Goal: Navigation & Orientation: Find specific page/section

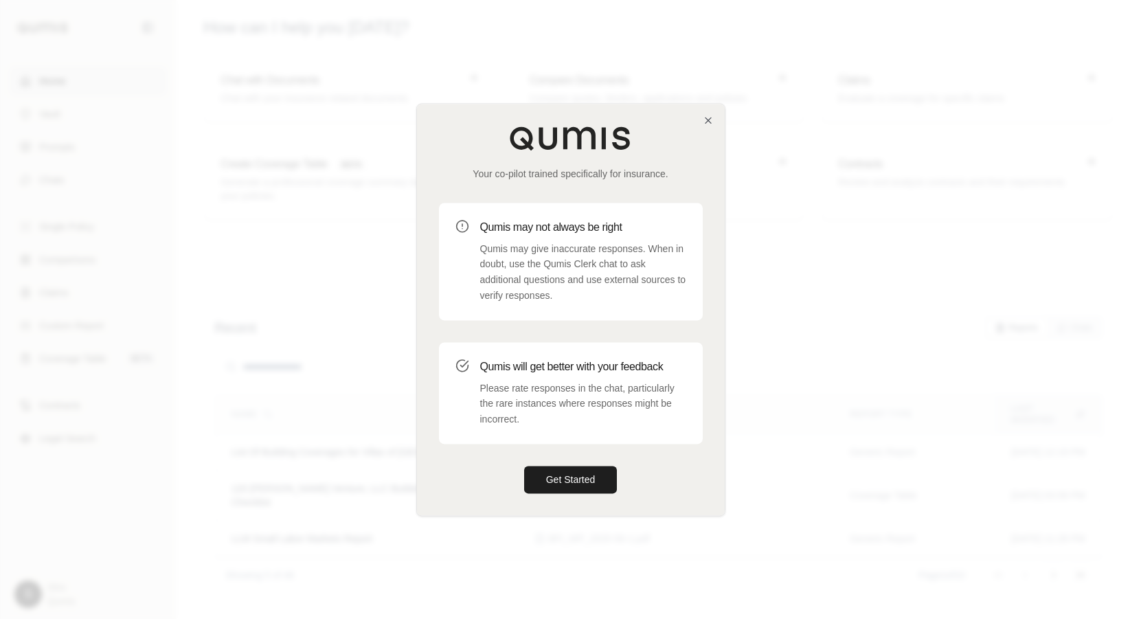
click at [714, 120] on div "Your co-pilot trained specifically for insurance. Qumis may not always be right…" at bounding box center [571, 309] width 308 height 411
click at [710, 120] on icon "button" at bounding box center [708, 120] width 11 height 11
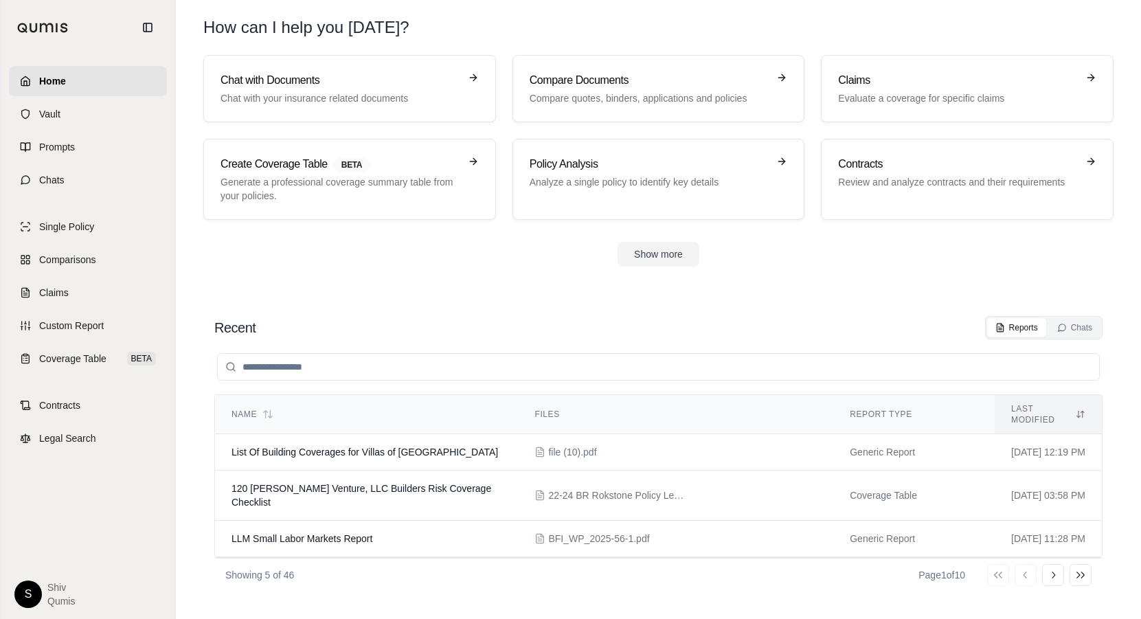
click at [25, 591] on html "Home Vault Prompts Chats Single Policy Comparisons Claims Custom Report Coverag…" at bounding box center [570, 309] width 1141 height 619
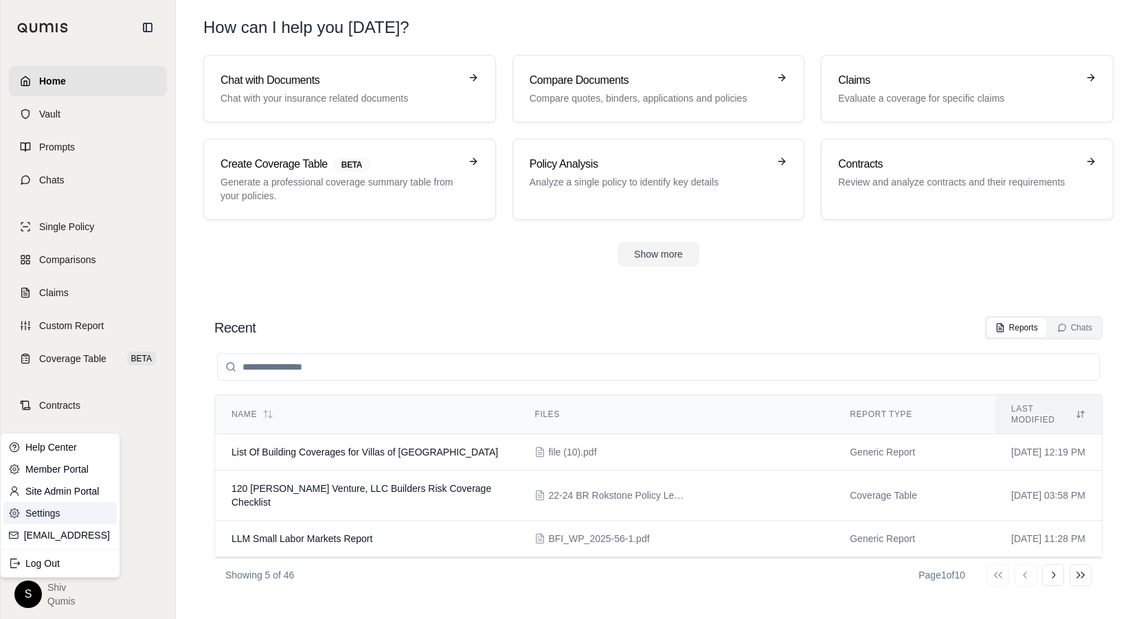
click at [62, 513] on link "Settings" at bounding box center [59, 513] width 113 height 22
click at [36, 600] on html "Home Vault Prompts Chats Single Policy Comparisons Claims Custom Report Coverag…" at bounding box center [570, 309] width 1141 height 619
click at [48, 489] on link "Site Admin Portal" at bounding box center [59, 491] width 113 height 22
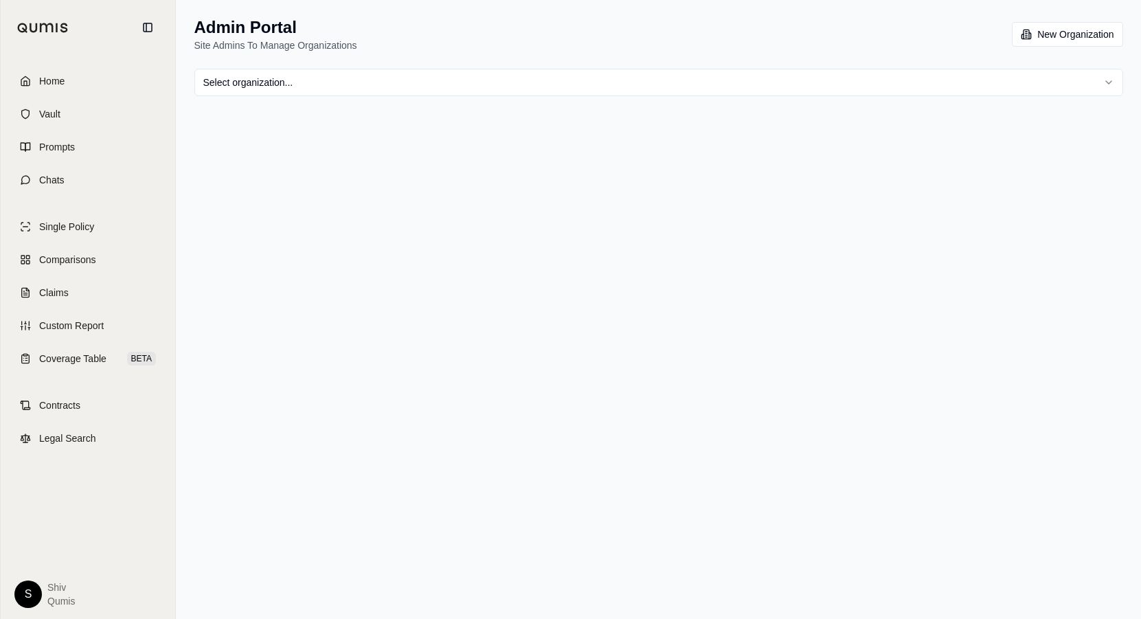
click at [286, 100] on div "Admin Portal Site Admins To Manage Organizations New Organization Select organi…" at bounding box center [659, 56] width 962 height 113
click at [288, 82] on html "Home Vault Prompts Chats Single Policy Comparisons Claims Custom Report Coverag…" at bounding box center [570, 309] width 1141 height 619
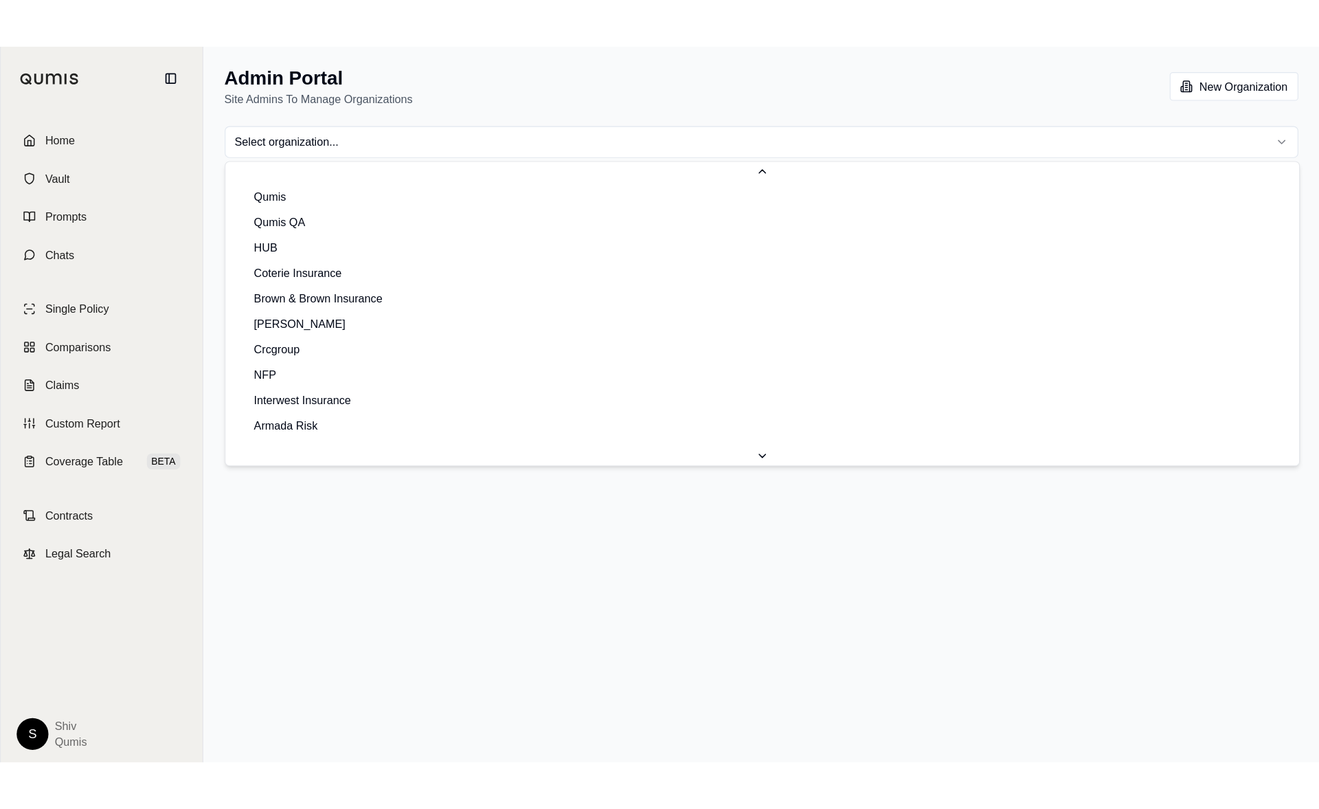
scroll to position [660, 0]
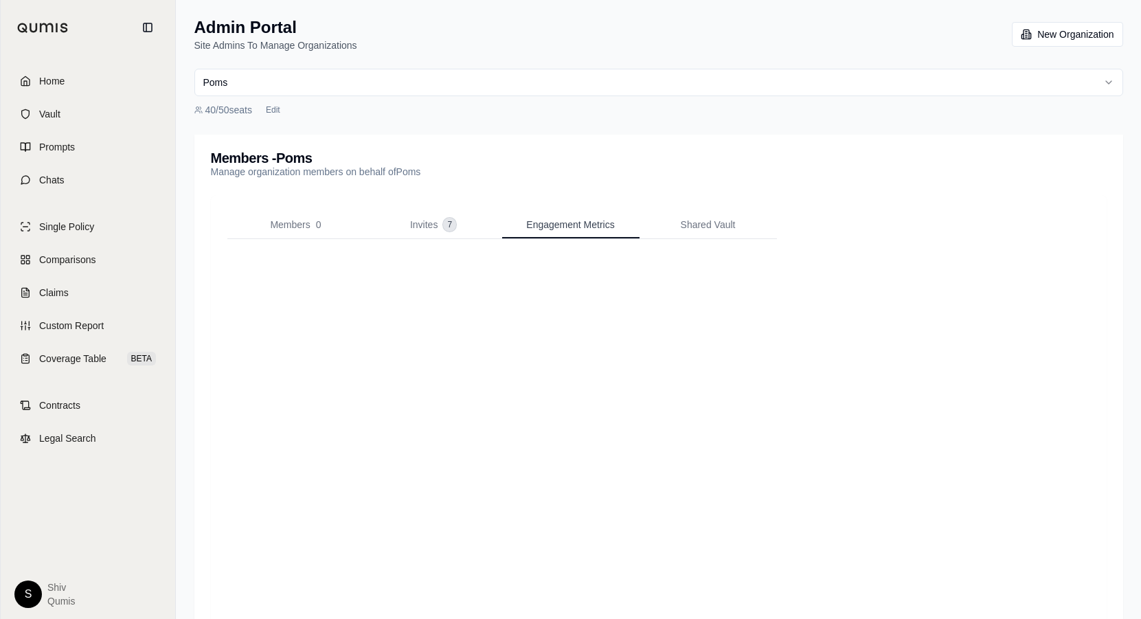
click at [594, 231] on button "Engagement Metrics" at bounding box center [570, 225] width 137 height 27
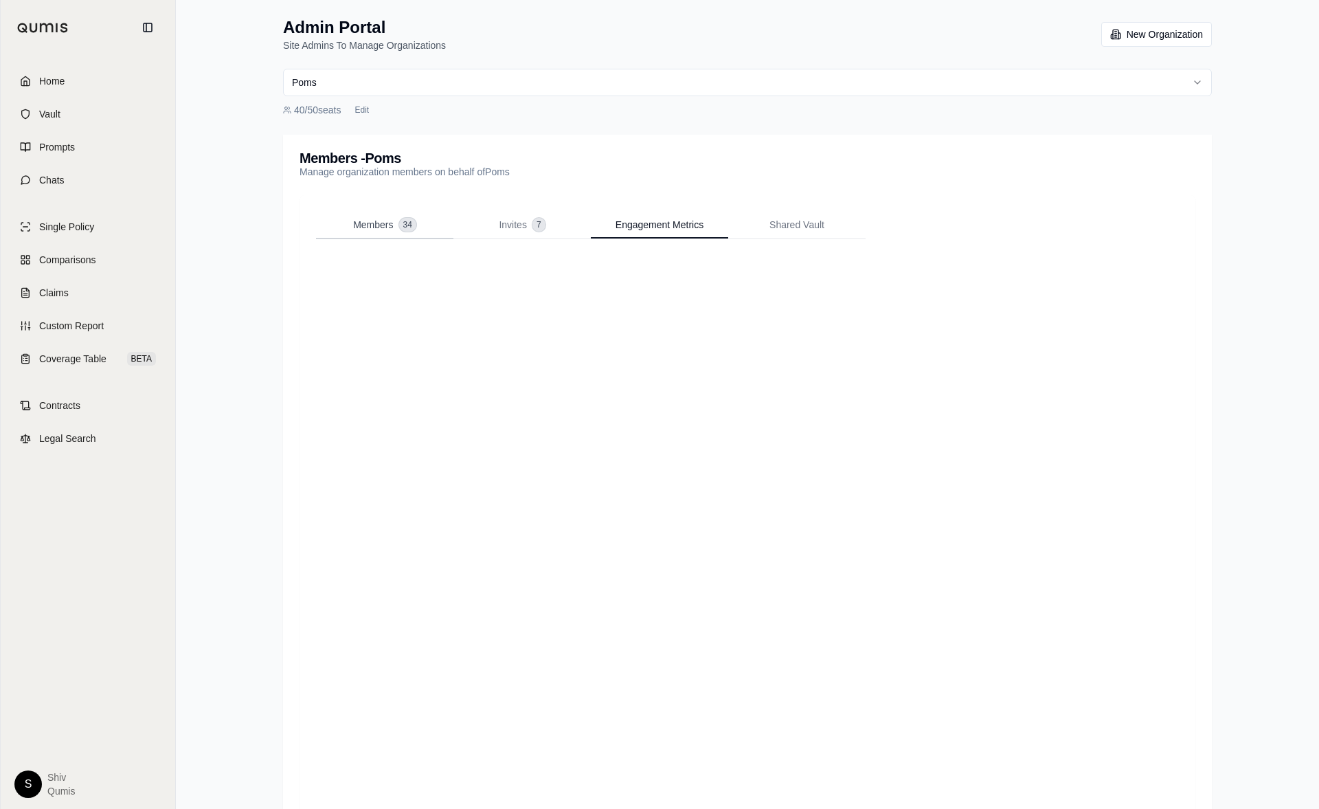
click at [383, 225] on span "Members" at bounding box center [373, 225] width 40 height 14
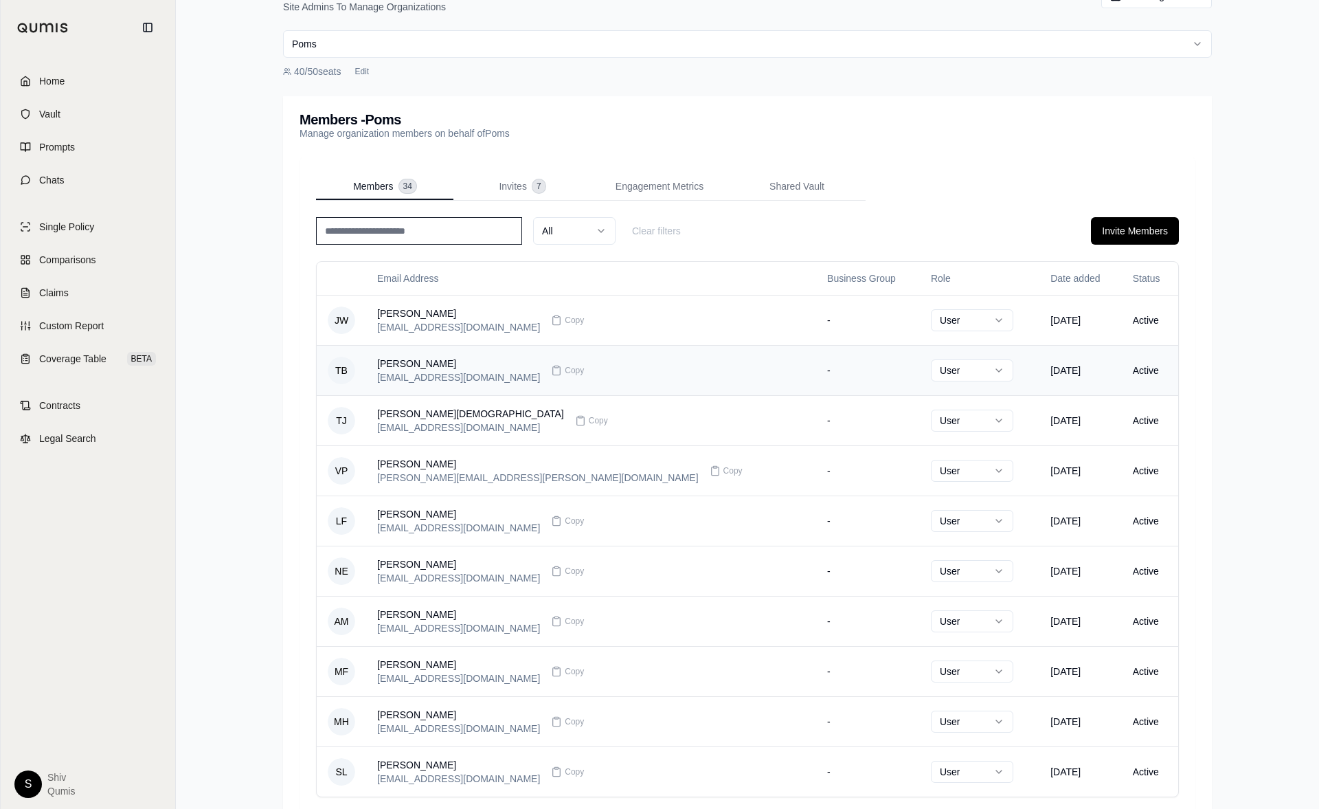
scroll to position [144, 0]
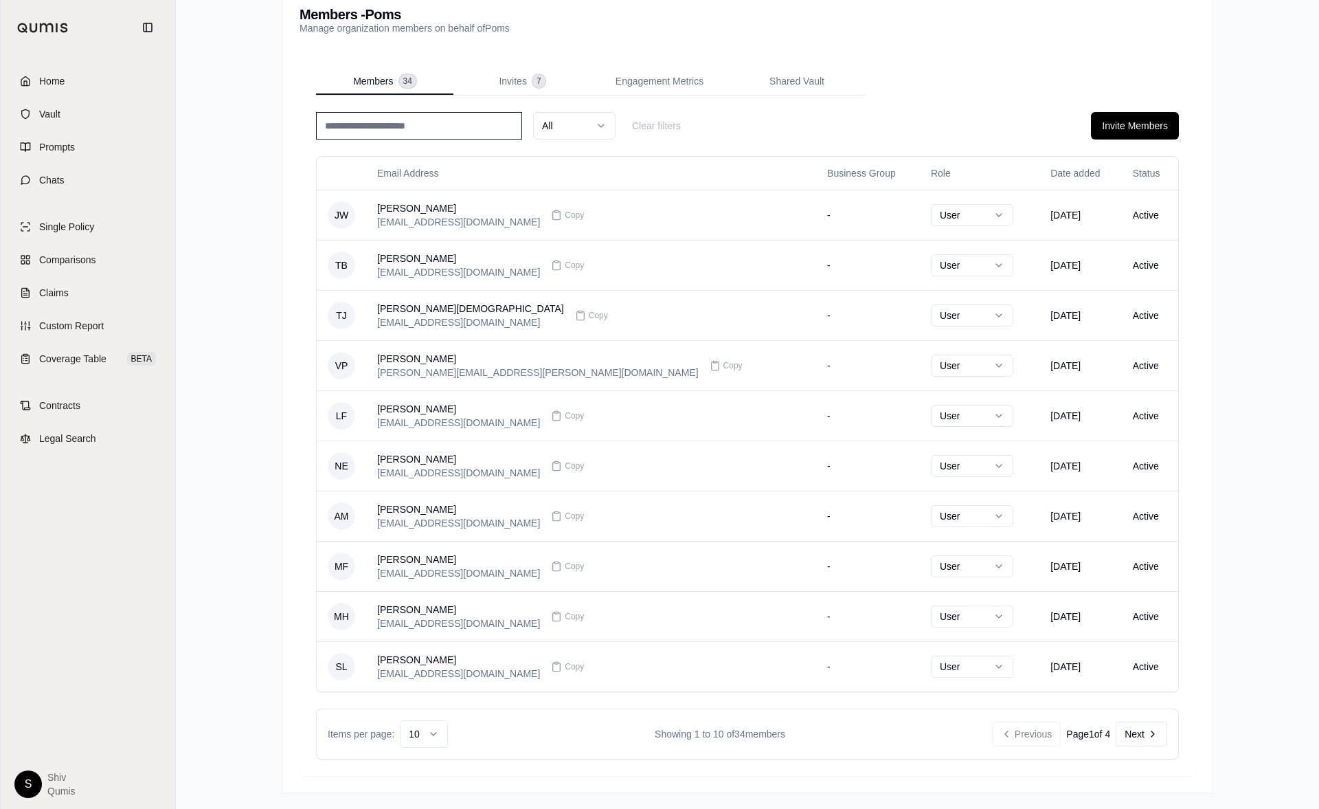
click at [1140, 618] on button "Next" at bounding box center [1142, 733] width 52 height 25
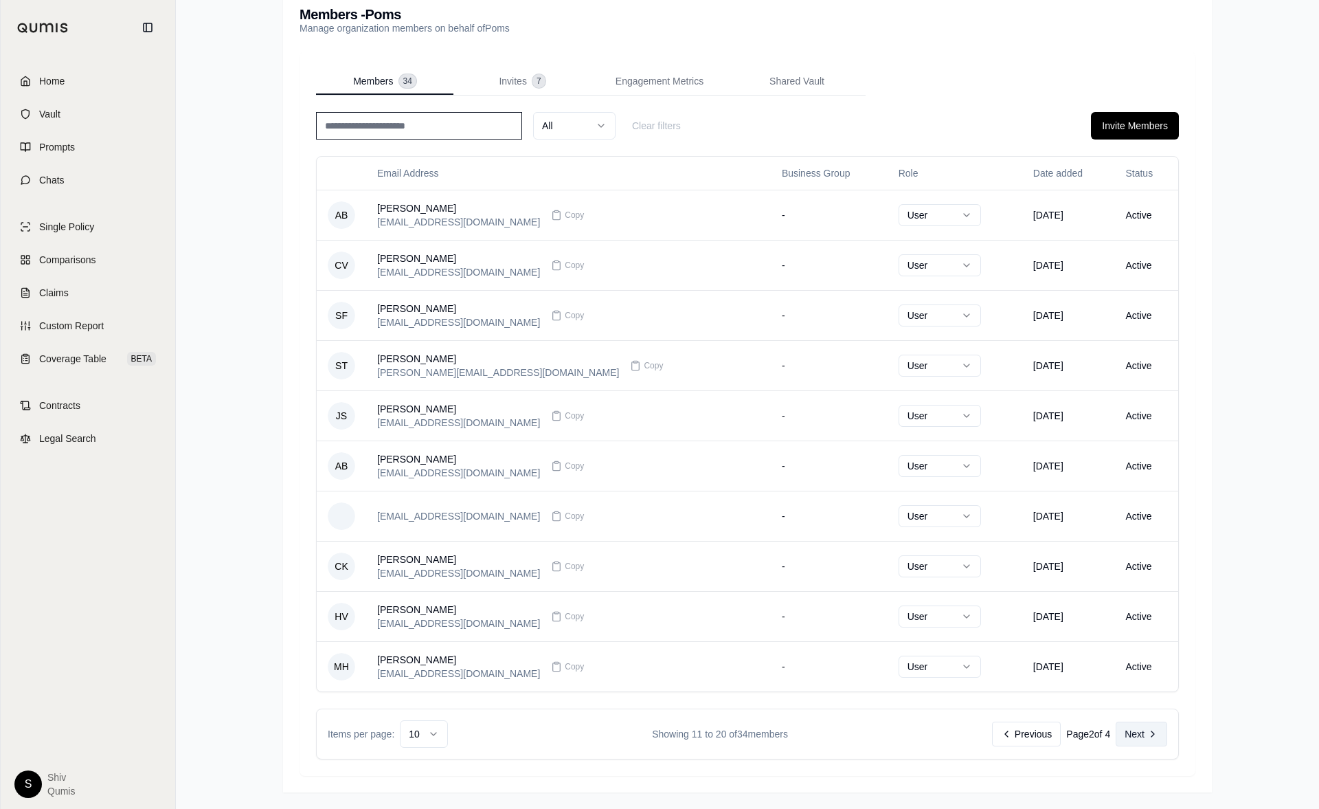
click at [1140, 618] on button "Next" at bounding box center [1142, 733] width 52 height 25
click at [425, 618] on html "Home Vault Prompts Chats Single Policy Comparisons Claims Custom Report Coverag…" at bounding box center [659, 332] width 1319 height 952
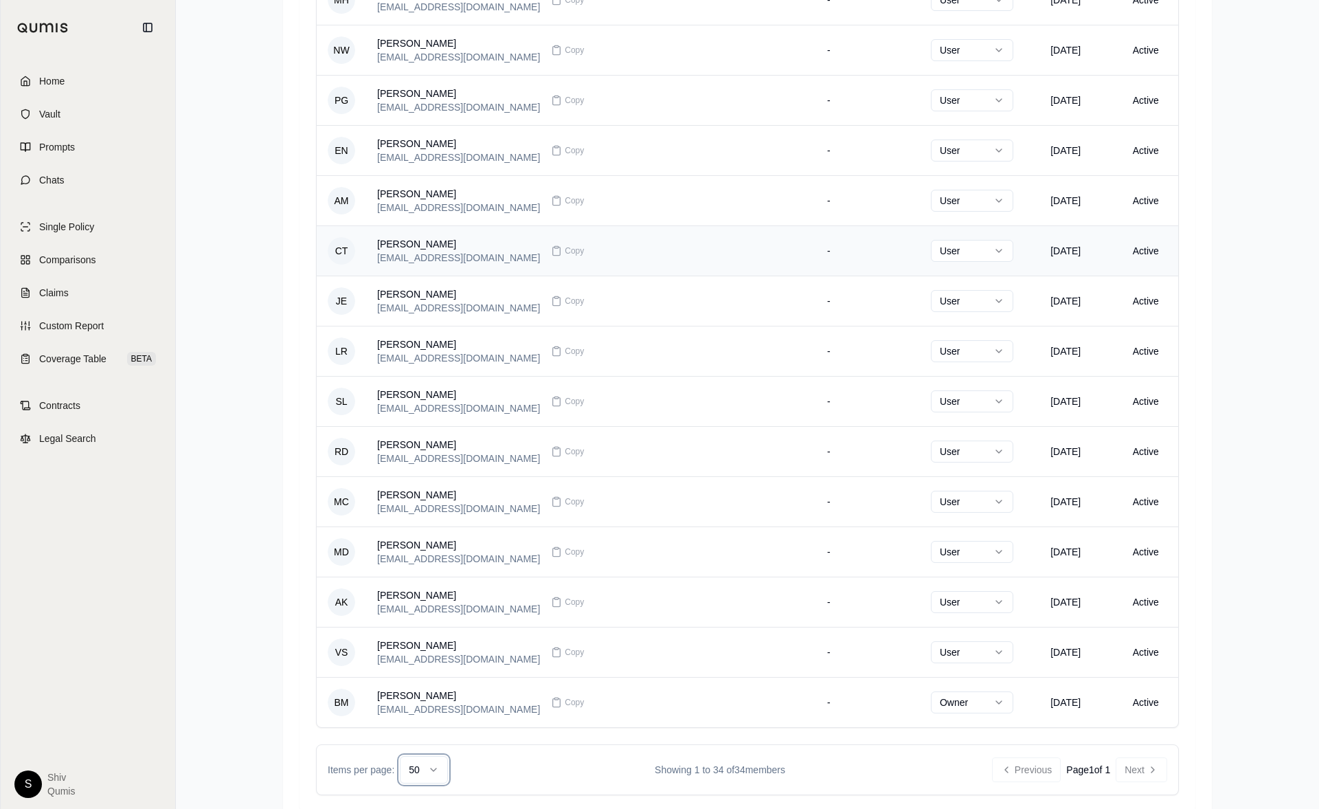
scroll to position [1347, 0]
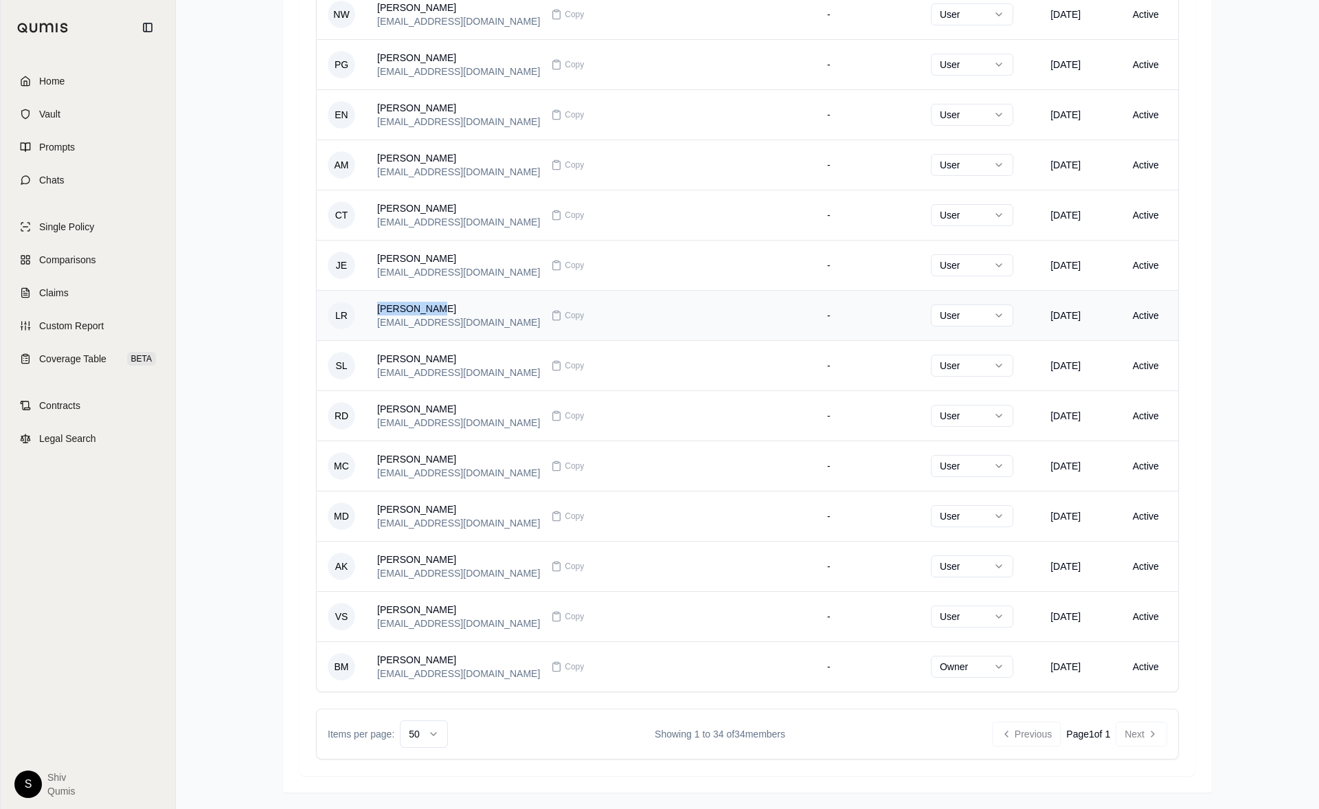
drag, startPoint x: 431, startPoint y: 307, endPoint x: 374, endPoint y: 308, distance: 57.0
click at [374, 308] on td "[PERSON_NAME] [EMAIL_ADDRESS][DOMAIN_NAME] Copy" at bounding box center [591, 315] width 450 height 50
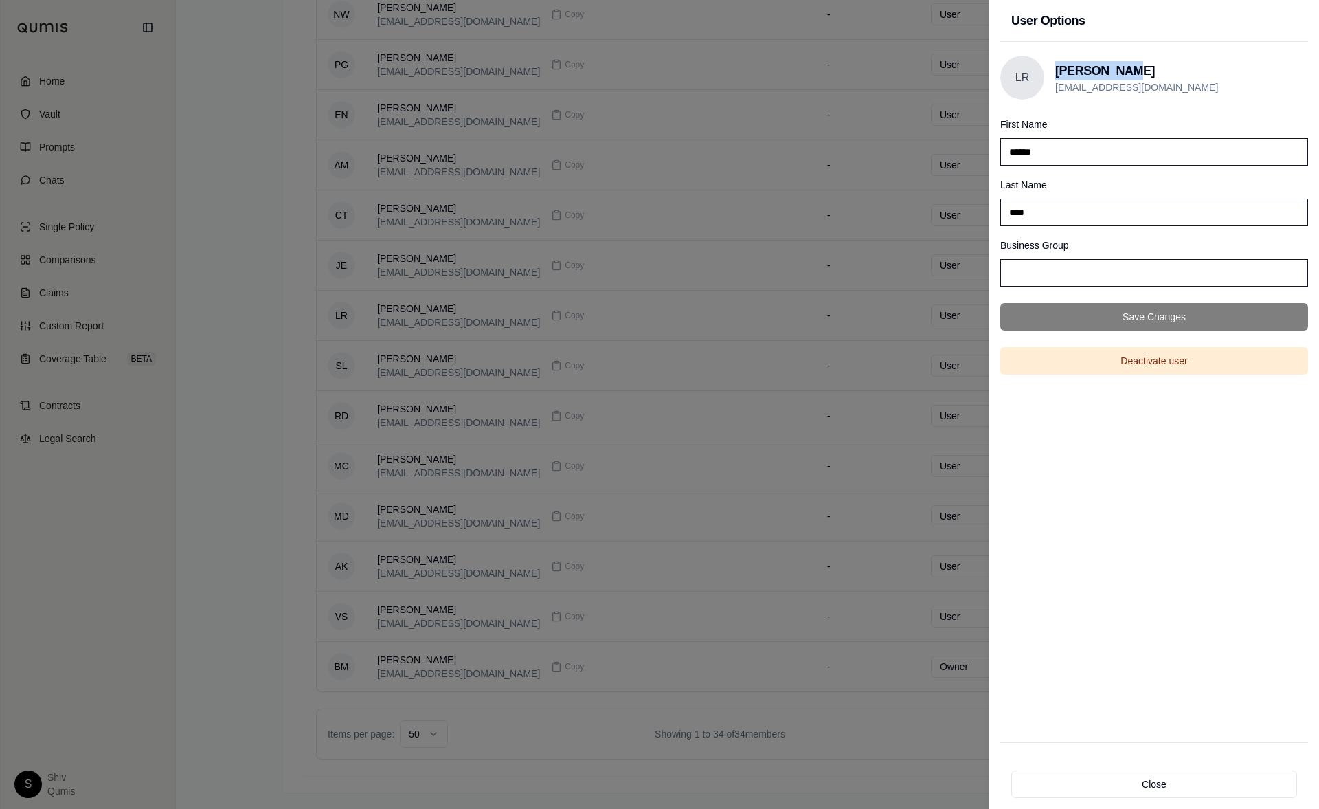
drag, startPoint x: 1140, startPoint y: 76, endPoint x: 1054, endPoint y: 56, distance: 88.7
click at [1054, 56] on div "LR [PERSON_NAME] [EMAIL_ADDRESS][DOMAIN_NAME]" at bounding box center [1154, 78] width 308 height 44
copy h3 "[PERSON_NAME]"
click at [517, 203] on div at bounding box center [659, 404] width 1319 height 809
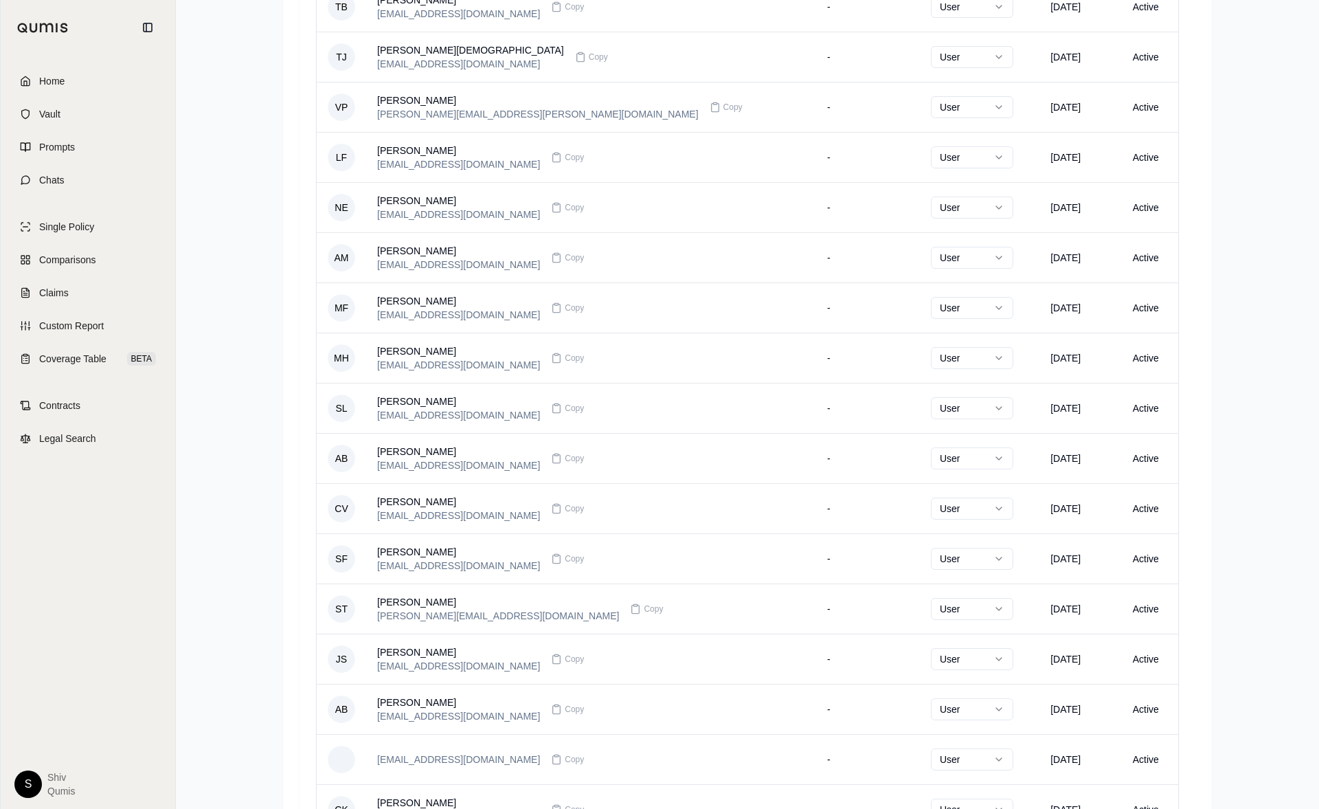
scroll to position [0, 0]
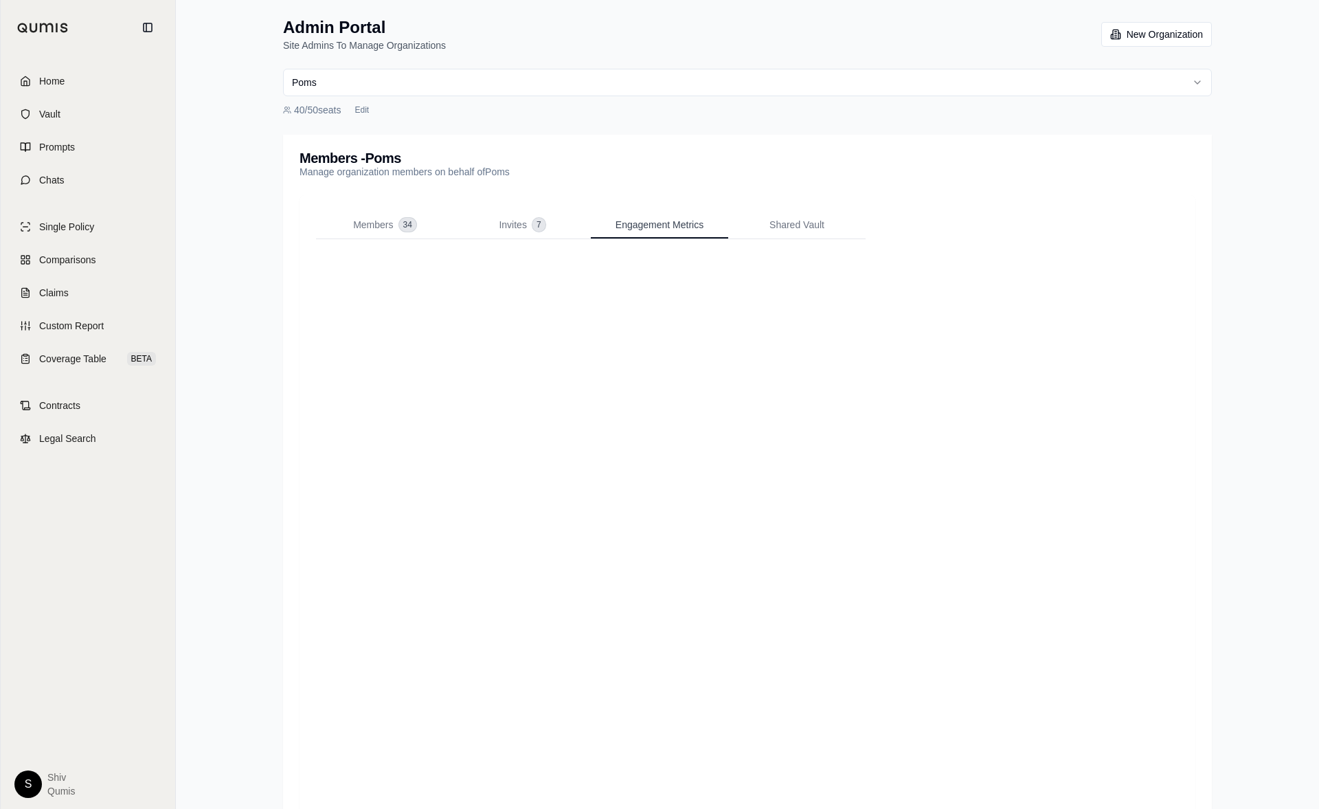
click at [693, 218] on span "Engagement Metrics" at bounding box center [659, 225] width 88 height 14
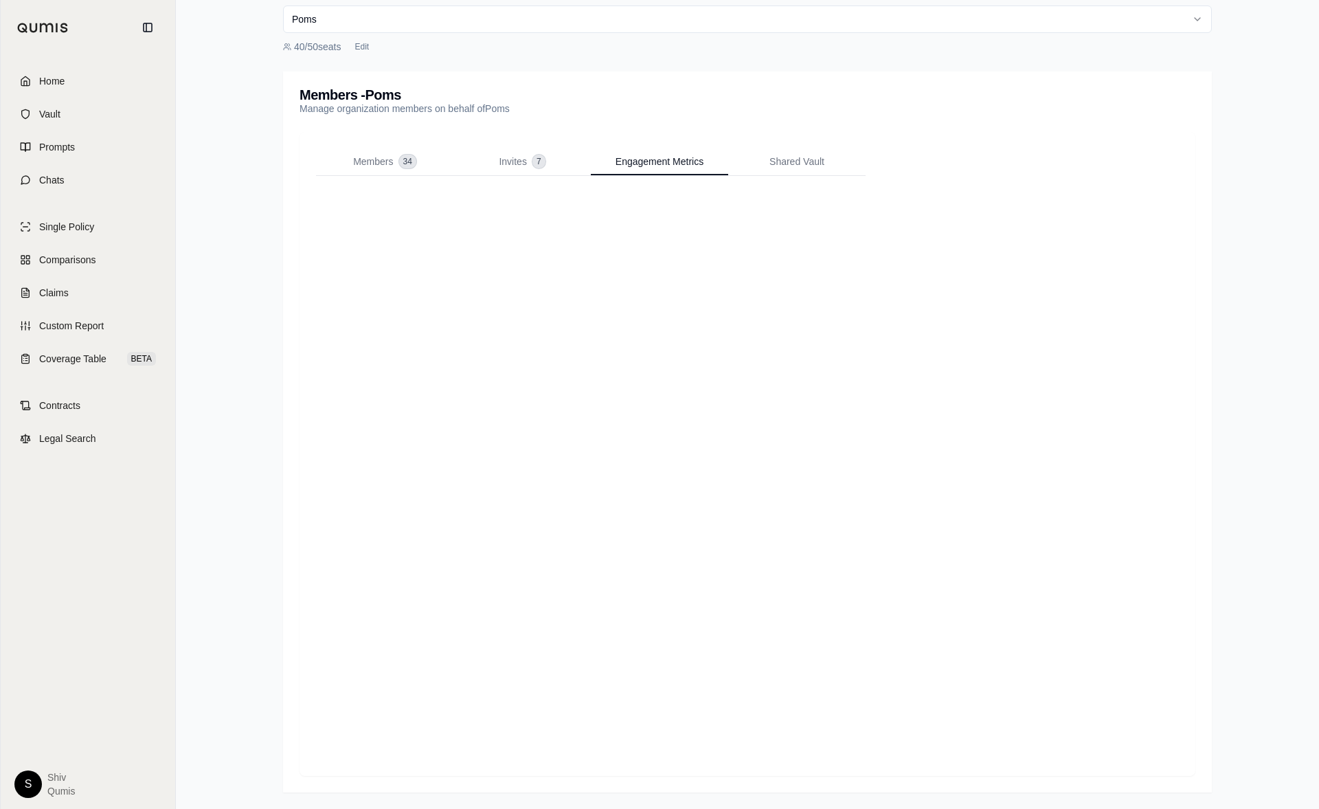
click at [30, 618] on html "Home Vault Prompts Chats Single Policy Comparisons Claims Custom Report Coverag…" at bounding box center [659, 373] width 1319 height 872
click at [67, 618] on link "Member Portal" at bounding box center [59, 659] width 113 height 22
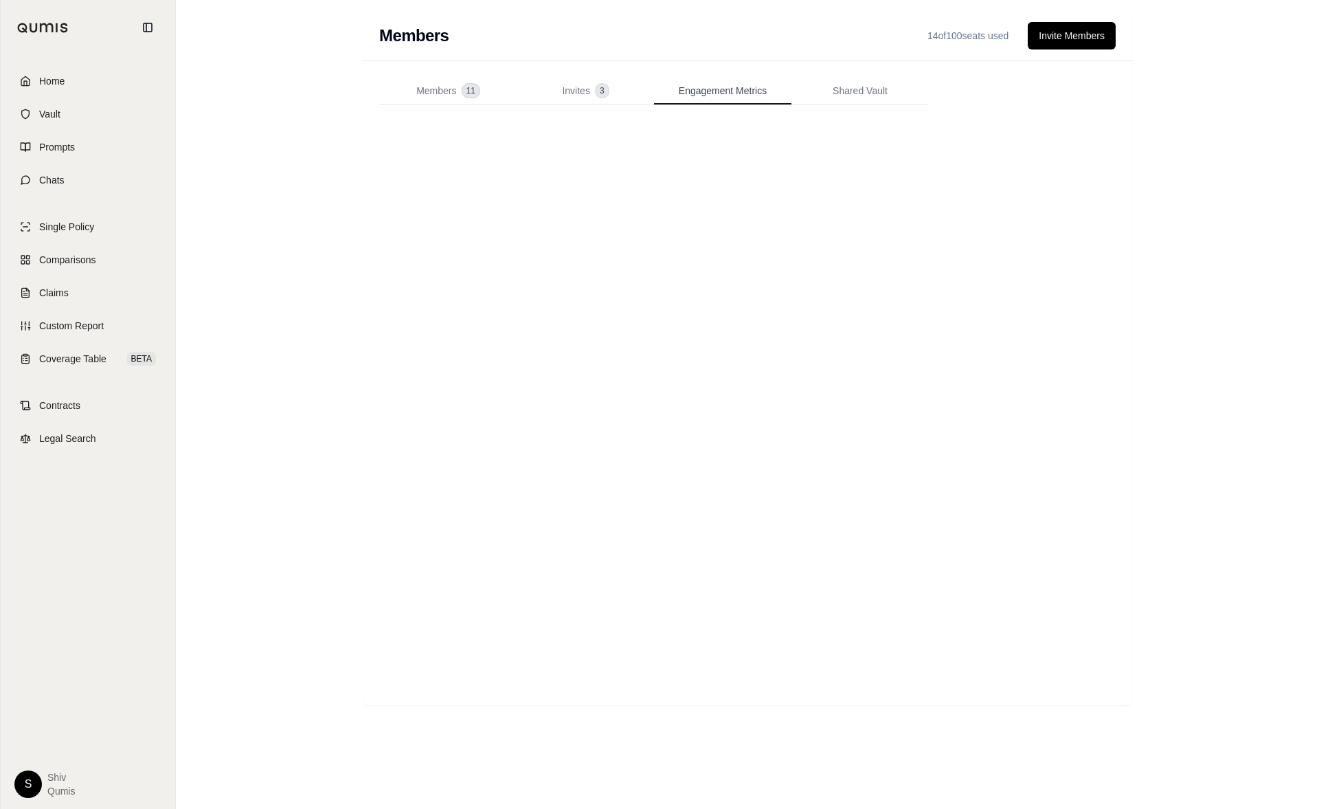
click at [712, 88] on span "Engagement Metrics" at bounding box center [723, 91] width 88 height 14
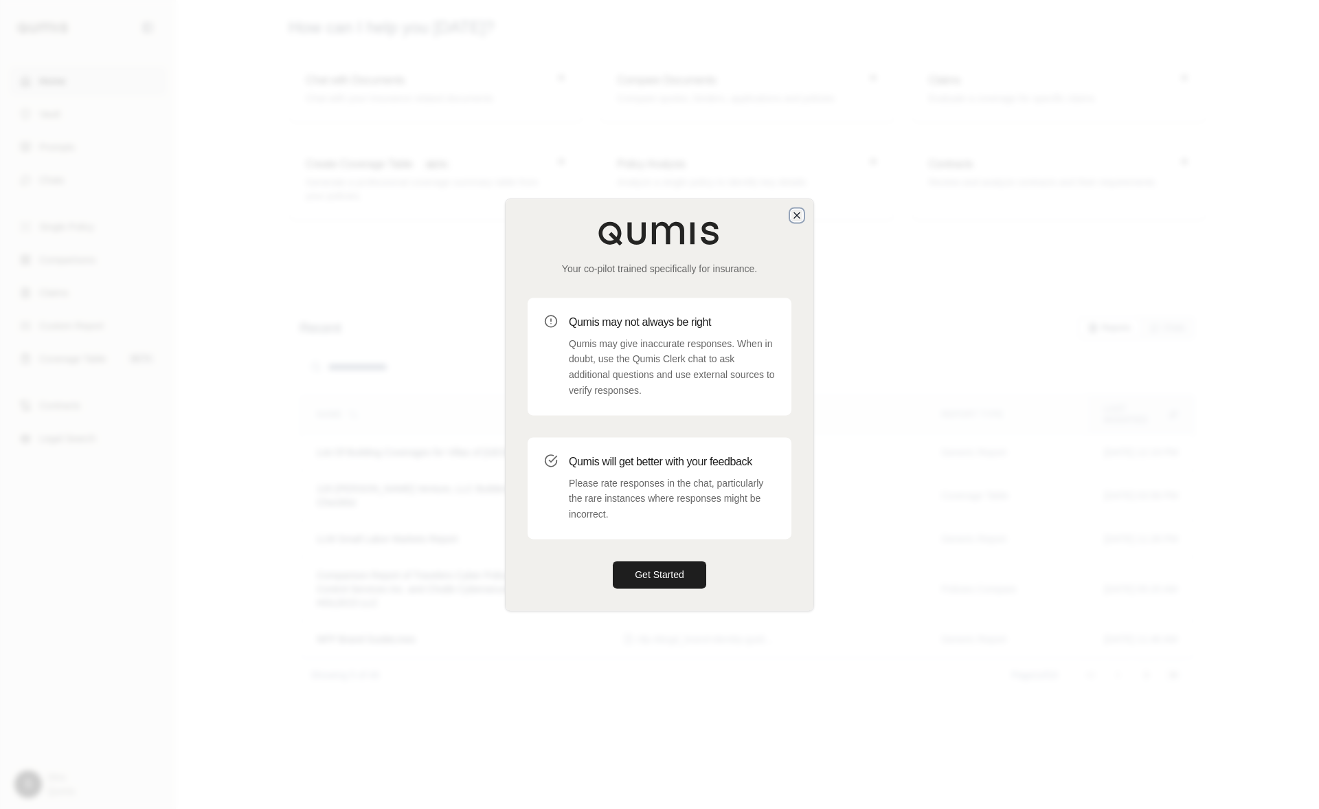
click at [798, 210] on icon "button" at bounding box center [796, 215] width 11 height 11
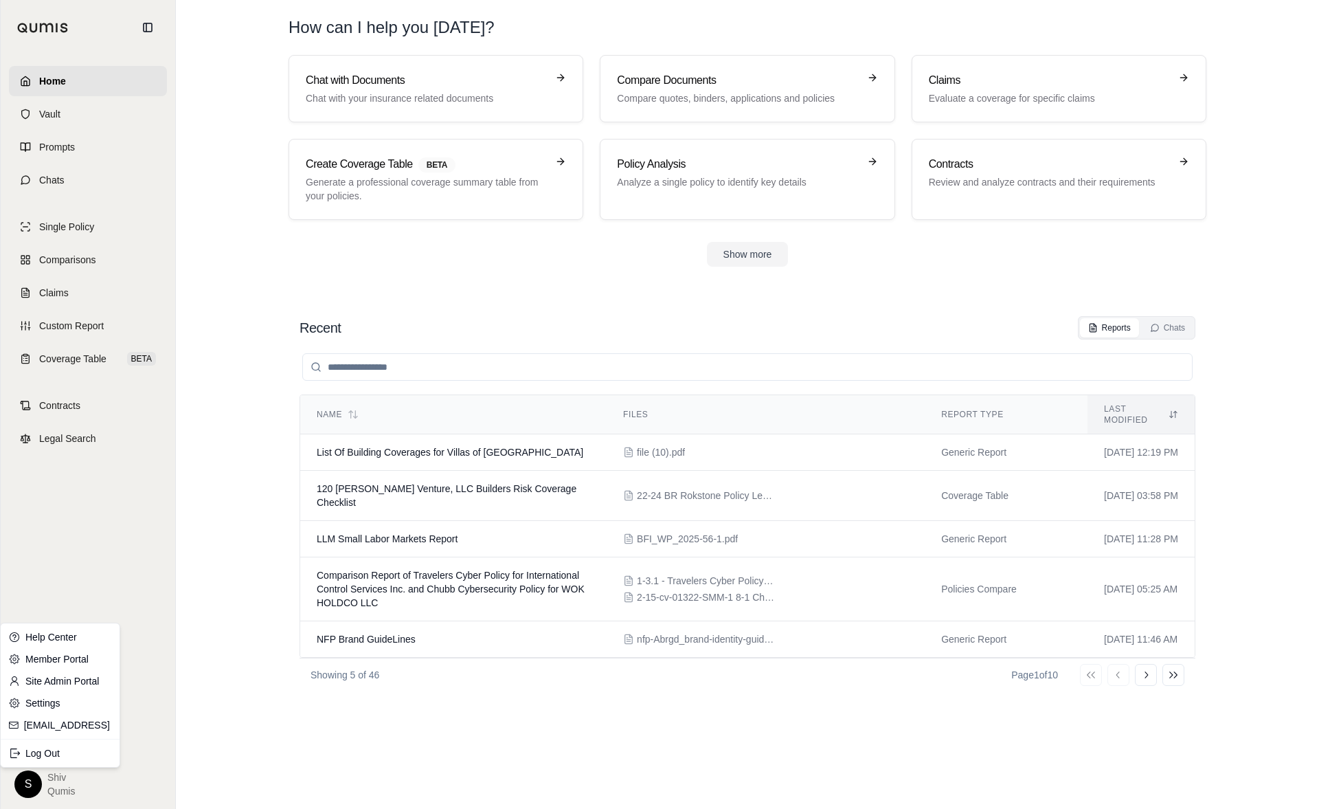
click at [36, 774] on html "Home Vault Prompts Chats Single Policy Comparisons Claims Custom Report Coverag…" at bounding box center [659, 404] width 1319 height 809
click at [74, 657] on link "Member Portal" at bounding box center [59, 659] width 113 height 22
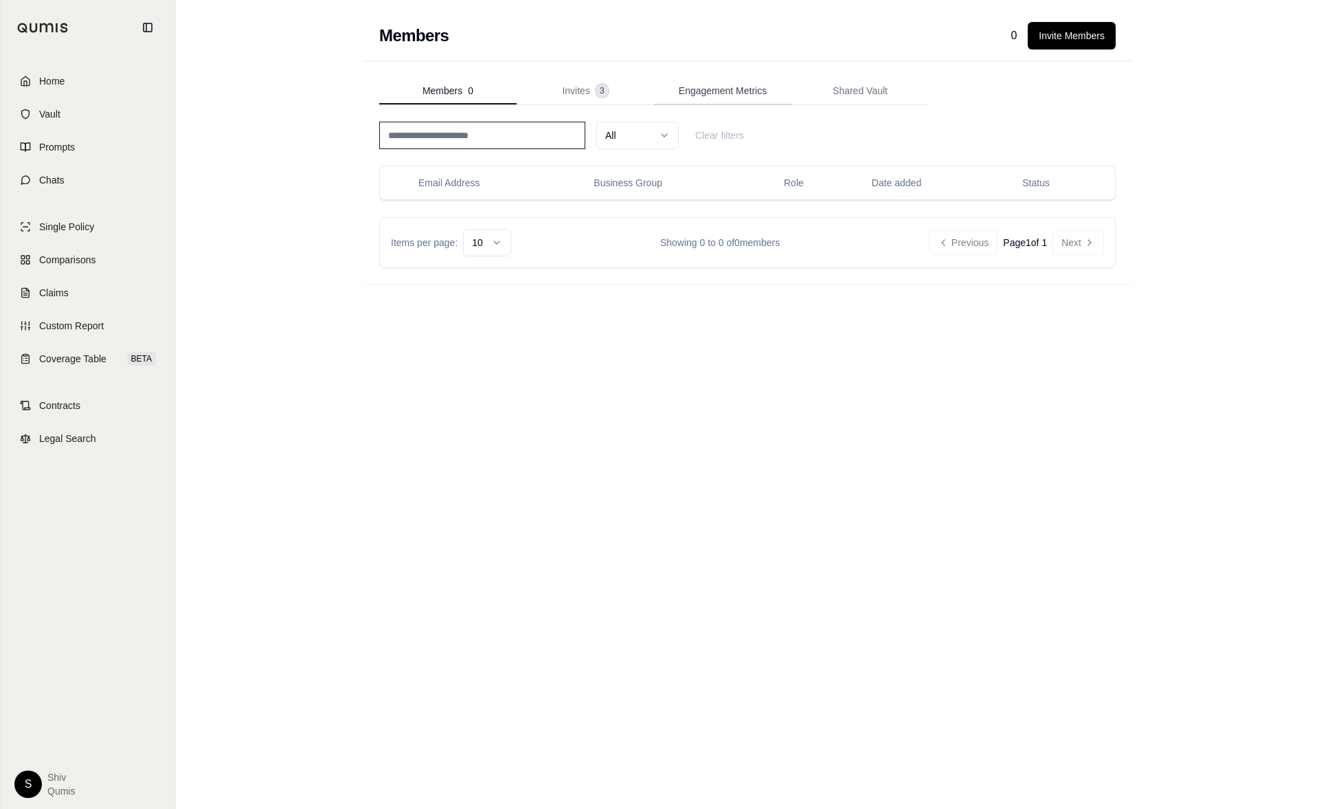
click at [738, 89] on span "Engagement Metrics" at bounding box center [723, 91] width 88 height 14
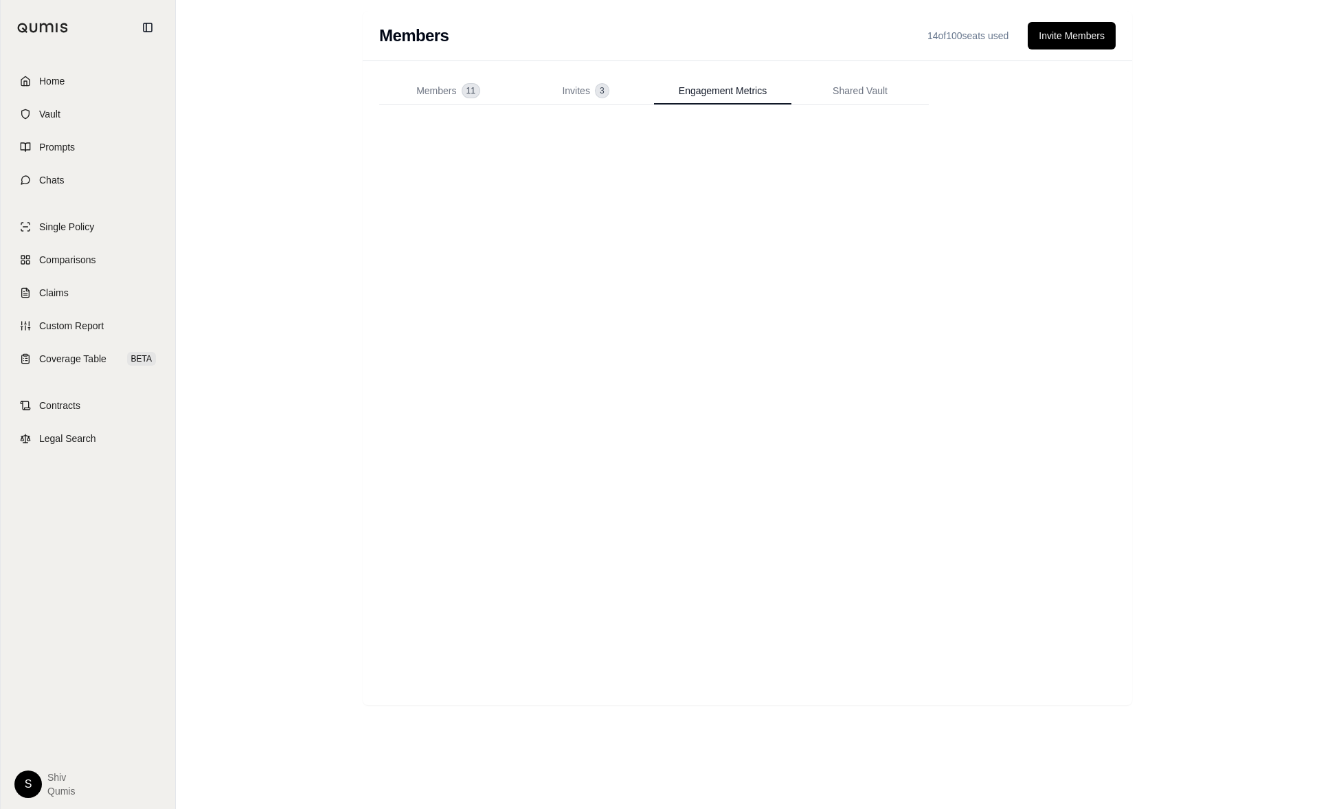
click at [32, 784] on html "Home Vault Prompts Chats Single Policy Comparisons Claims Custom Report Coverag…" at bounding box center [659, 404] width 1319 height 809
click at [65, 683] on link "Site Admin Portal" at bounding box center [59, 681] width 113 height 22
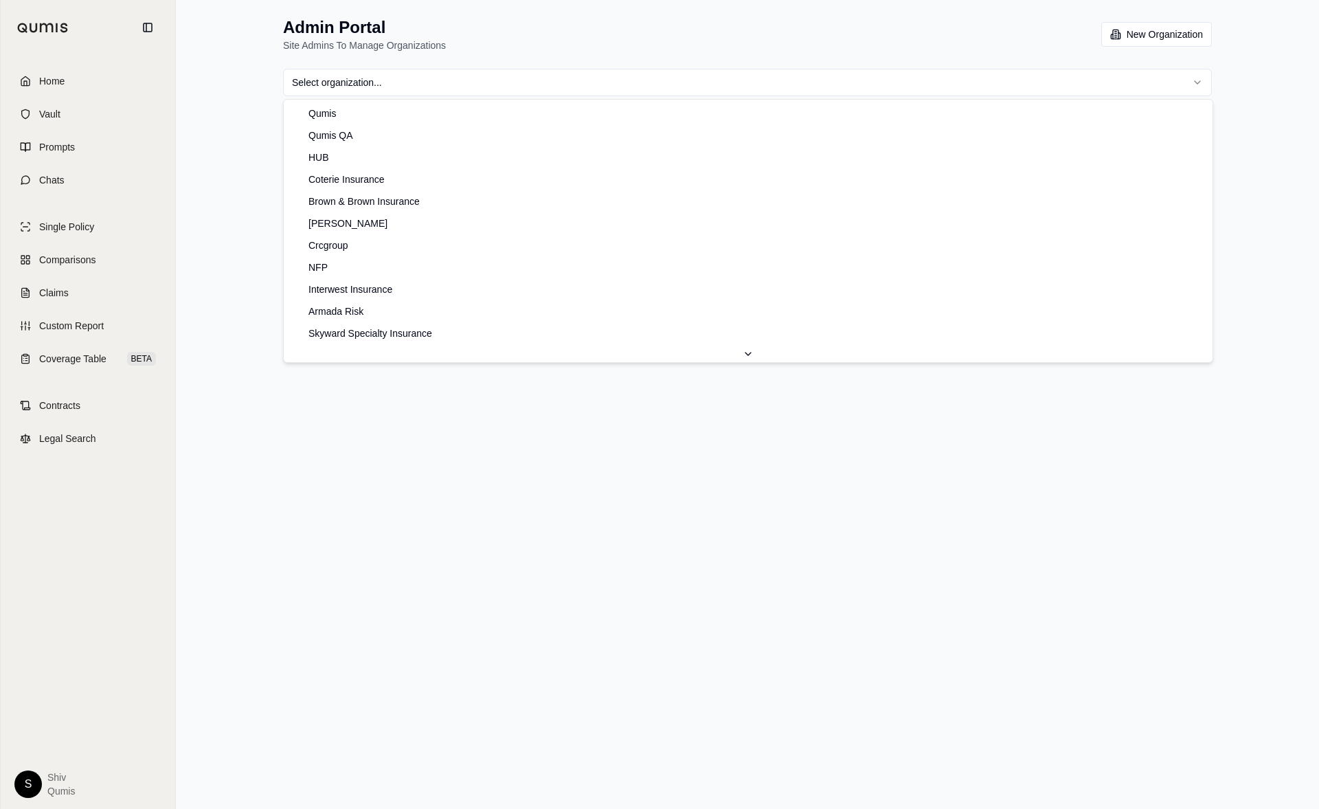
click at [429, 83] on html "Home Vault Prompts Chats Single Policy Comparisons Claims Custom Report Coverag…" at bounding box center [659, 404] width 1319 height 809
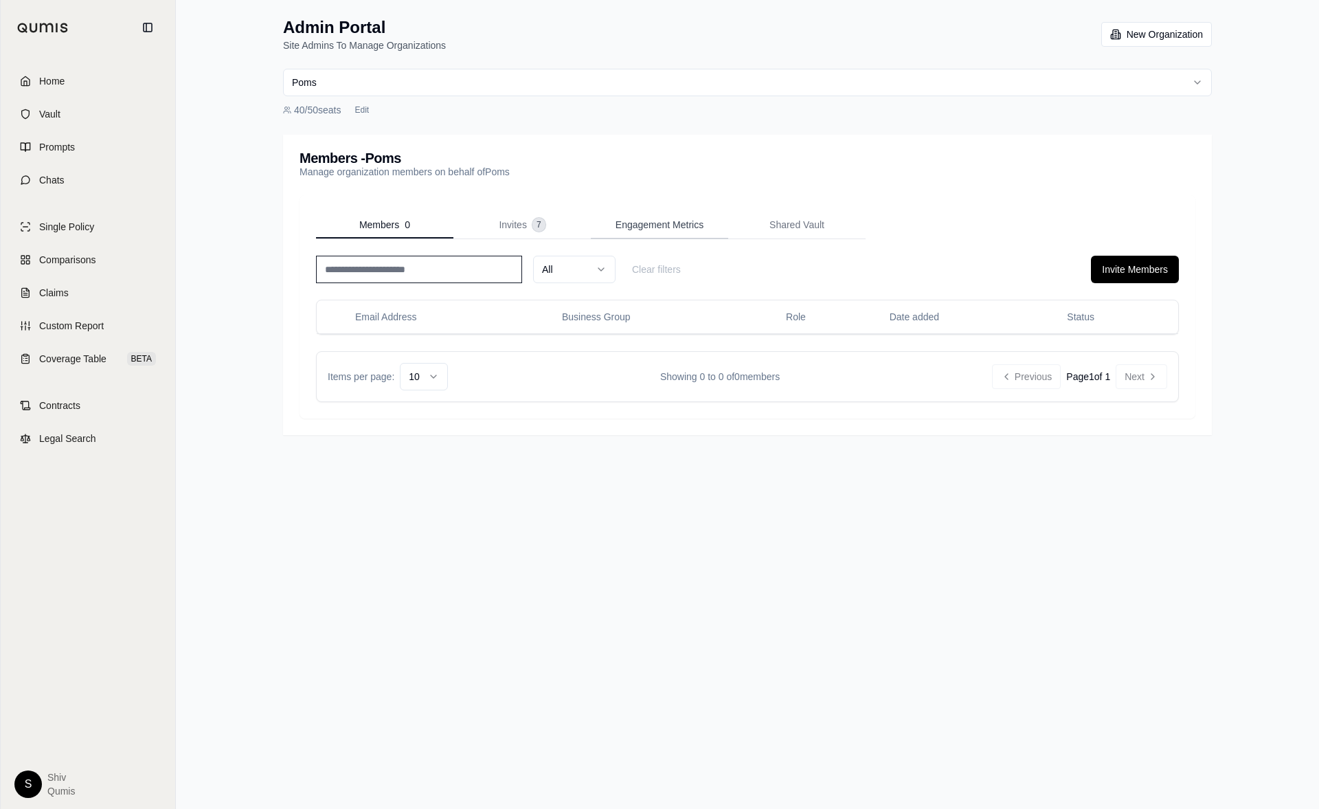
click at [661, 234] on button "Engagement Metrics" at bounding box center [659, 225] width 137 height 27
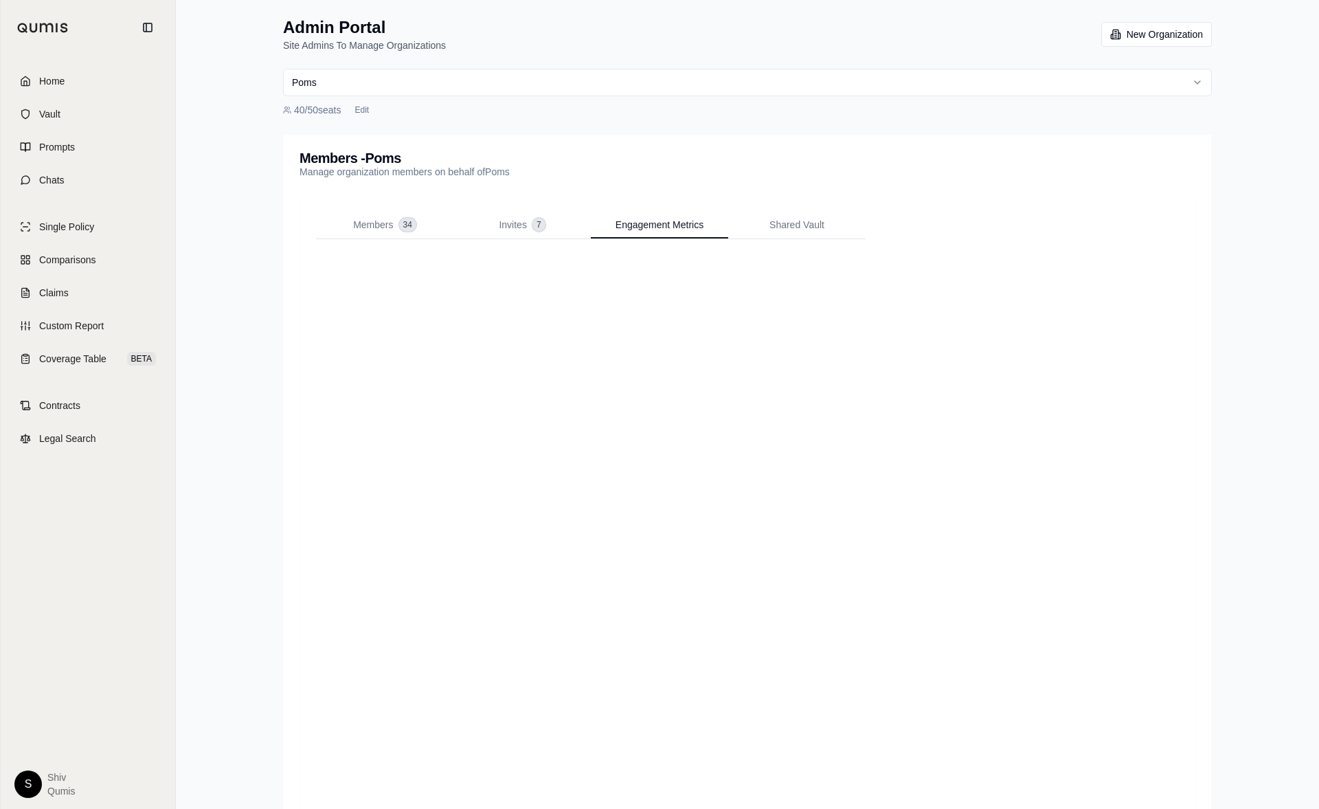
scroll to position [24, 0]
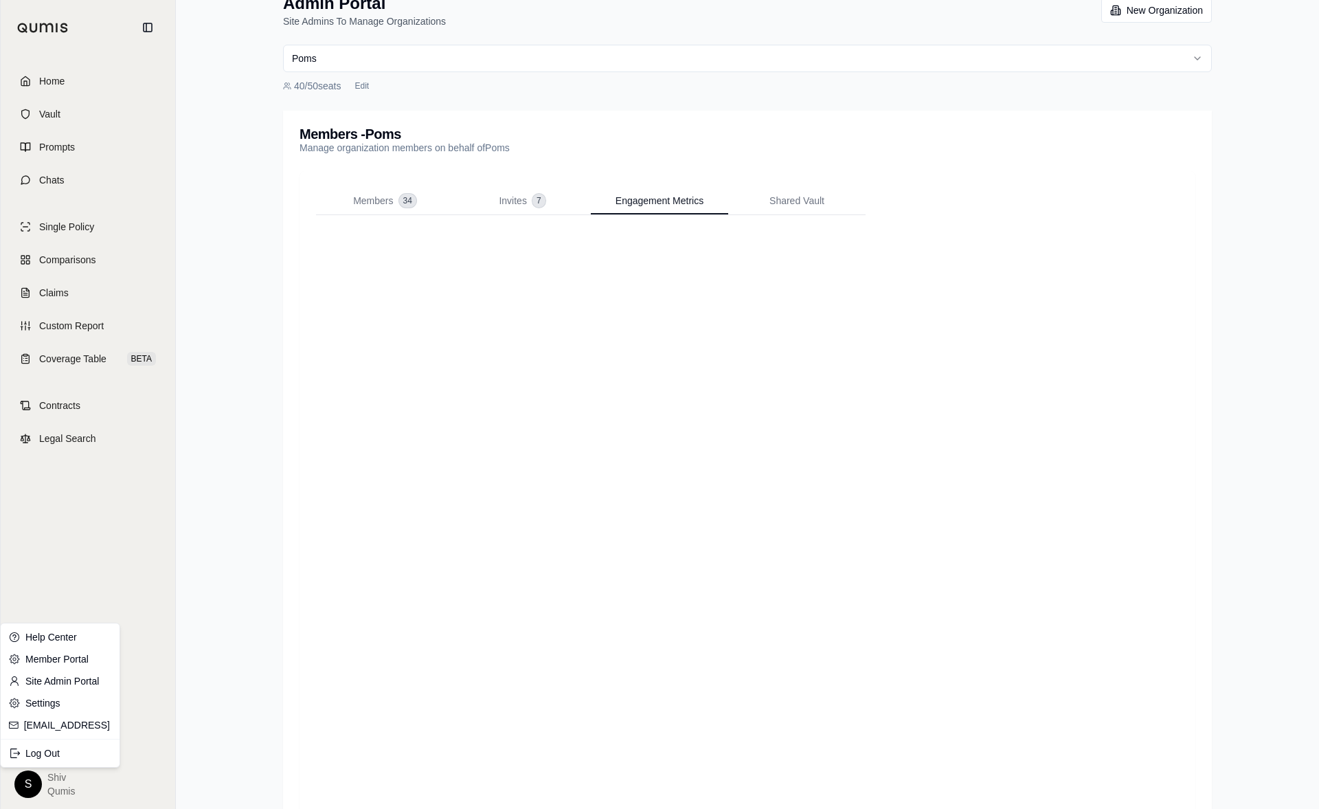
click at [21, 778] on html "Home Vault Prompts Chats Single Policy Comparisons Claims Custom Report Coverag…" at bounding box center [659, 412] width 1319 height 872
click at [48, 650] on link "Member Portal" at bounding box center [59, 659] width 113 height 22
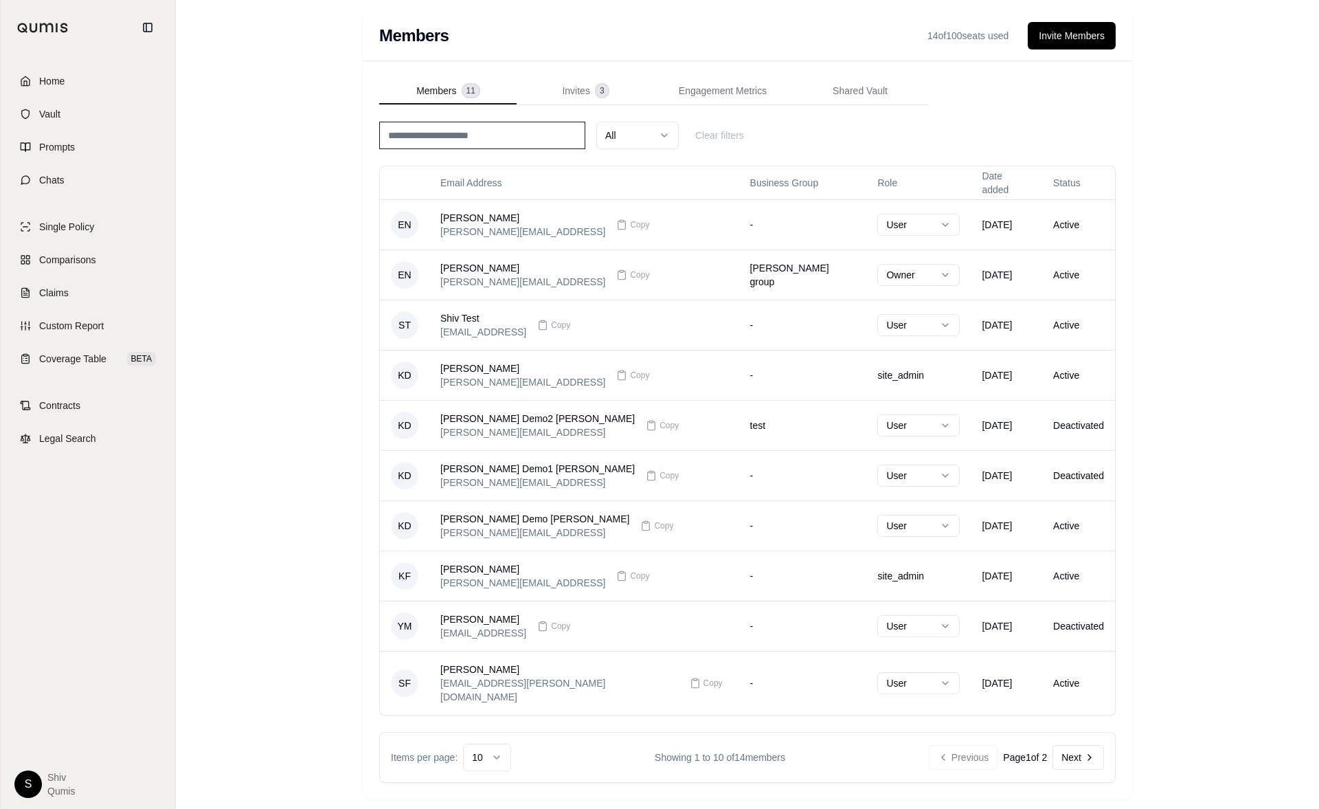
click at [29, 787] on html "Home Vault Prompts Chats Single Policy Comparisons Claims Custom Report Coverag…" at bounding box center [659, 405] width 1319 height 810
click at [58, 687] on link "Site Admin Portal" at bounding box center [59, 681] width 113 height 22
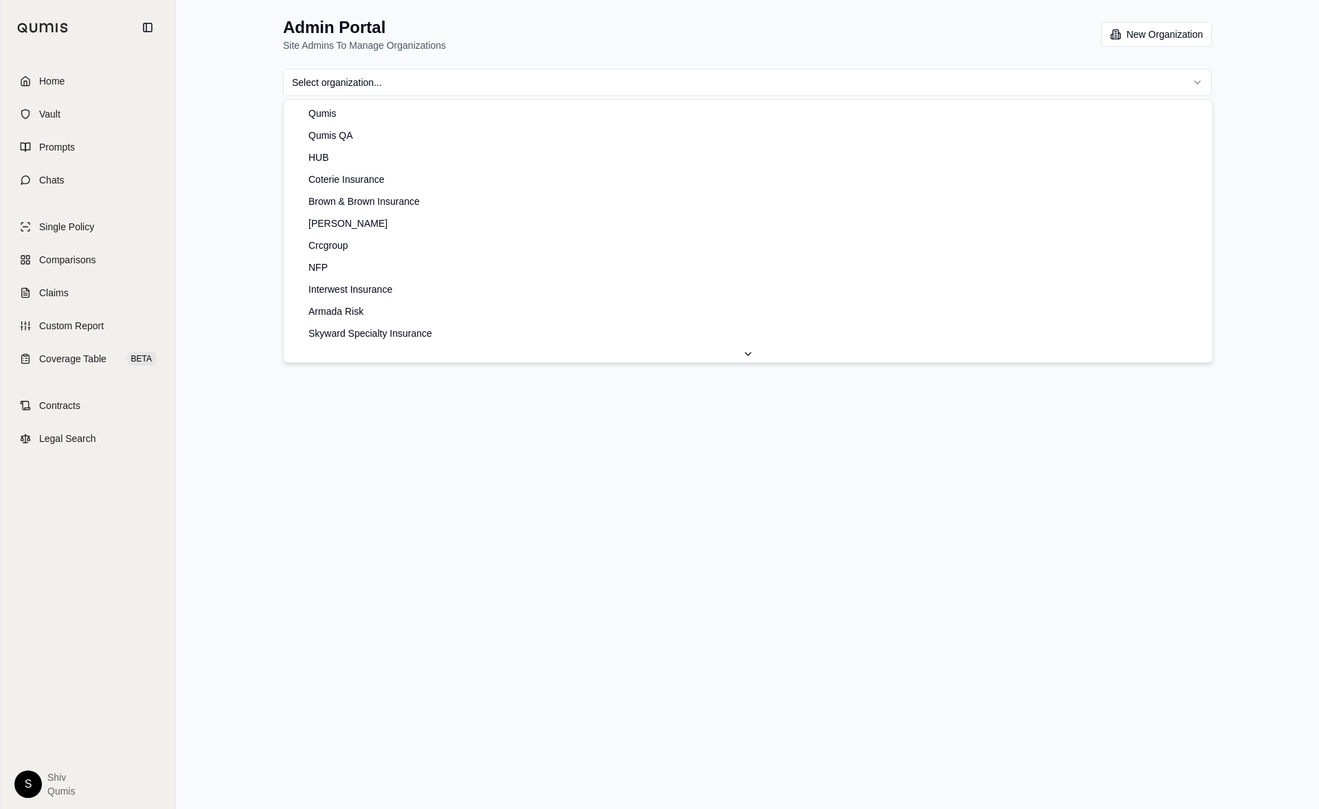
click at [517, 70] on html "Home Vault Prompts Chats Single Policy Comparisons Claims Custom Report Coverag…" at bounding box center [659, 404] width 1319 height 809
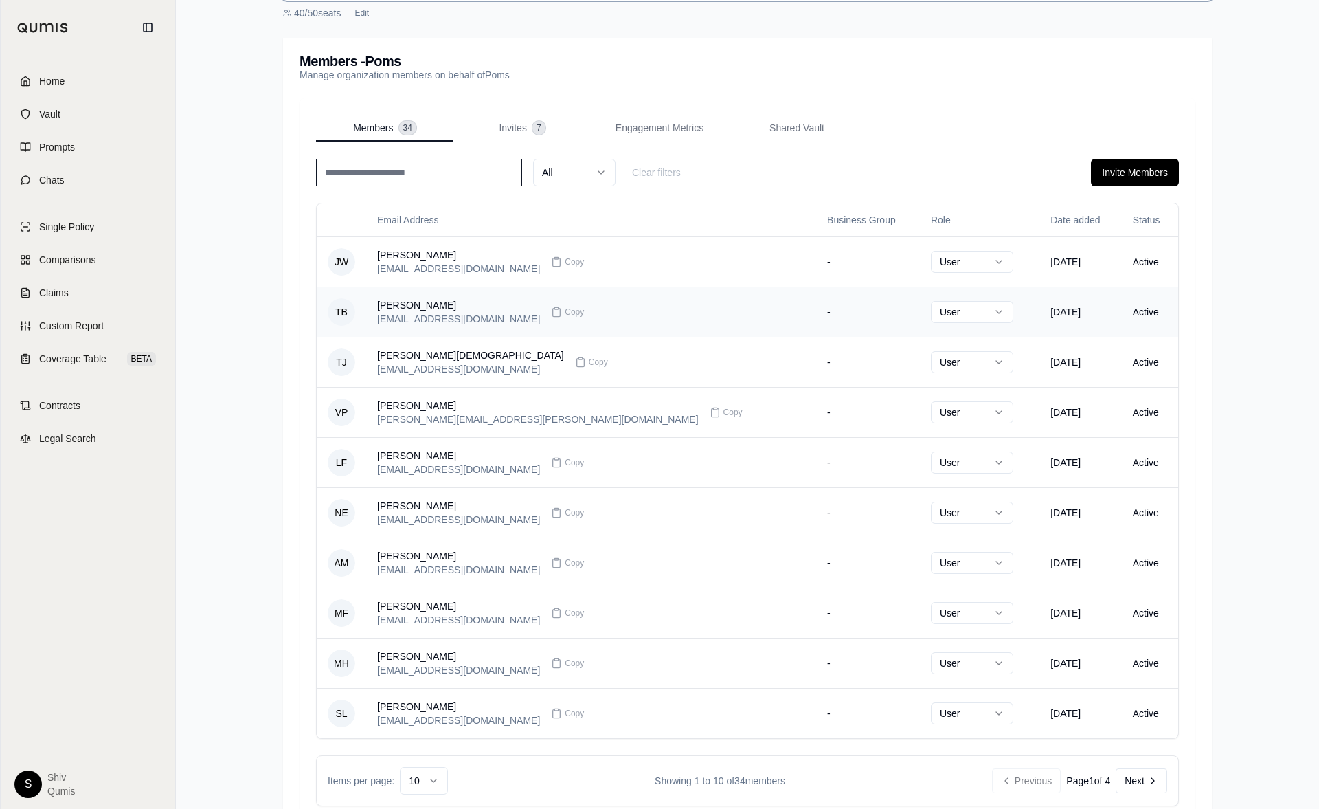
scroll to position [144, 0]
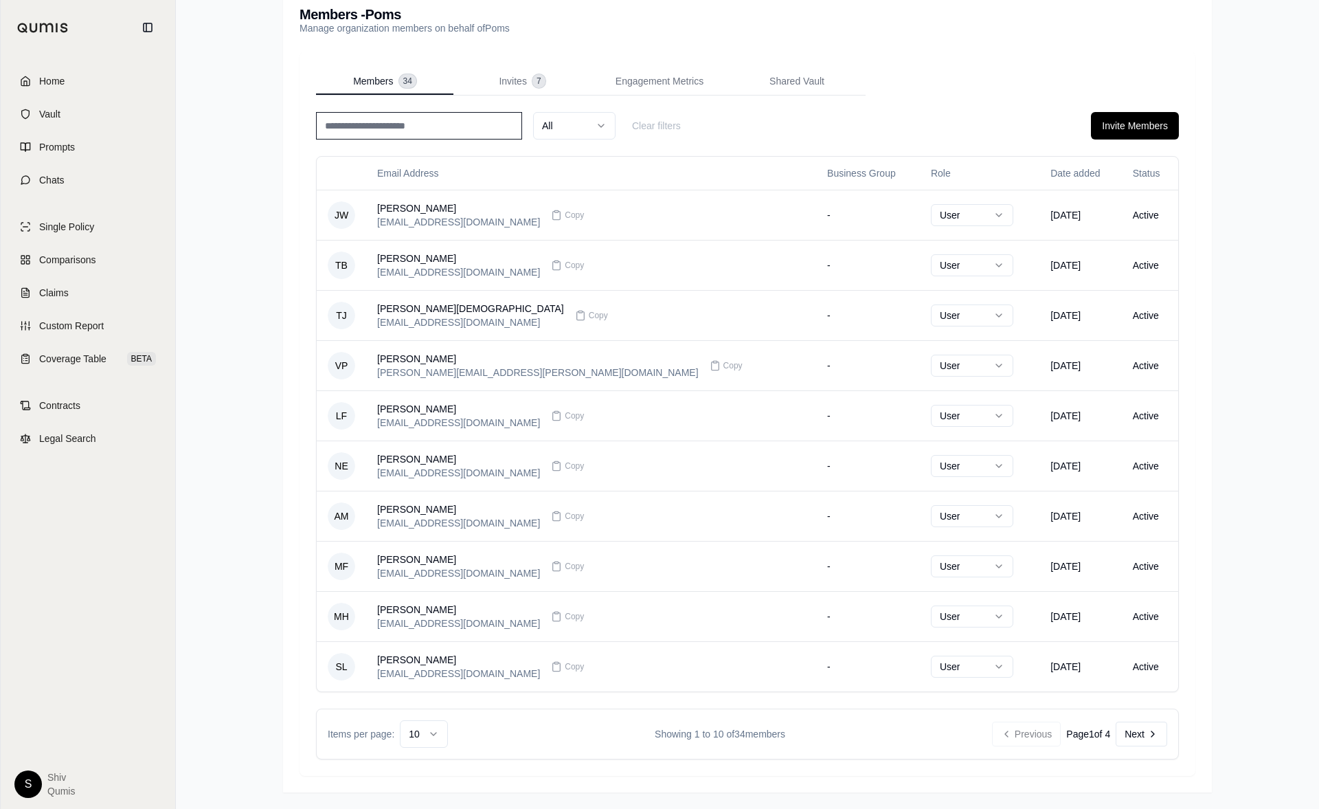
click at [429, 726] on html "Home Vault Prompts Chats Single Policy Comparisons Claims Custom Report Coverag…" at bounding box center [659, 332] width 1319 height 952
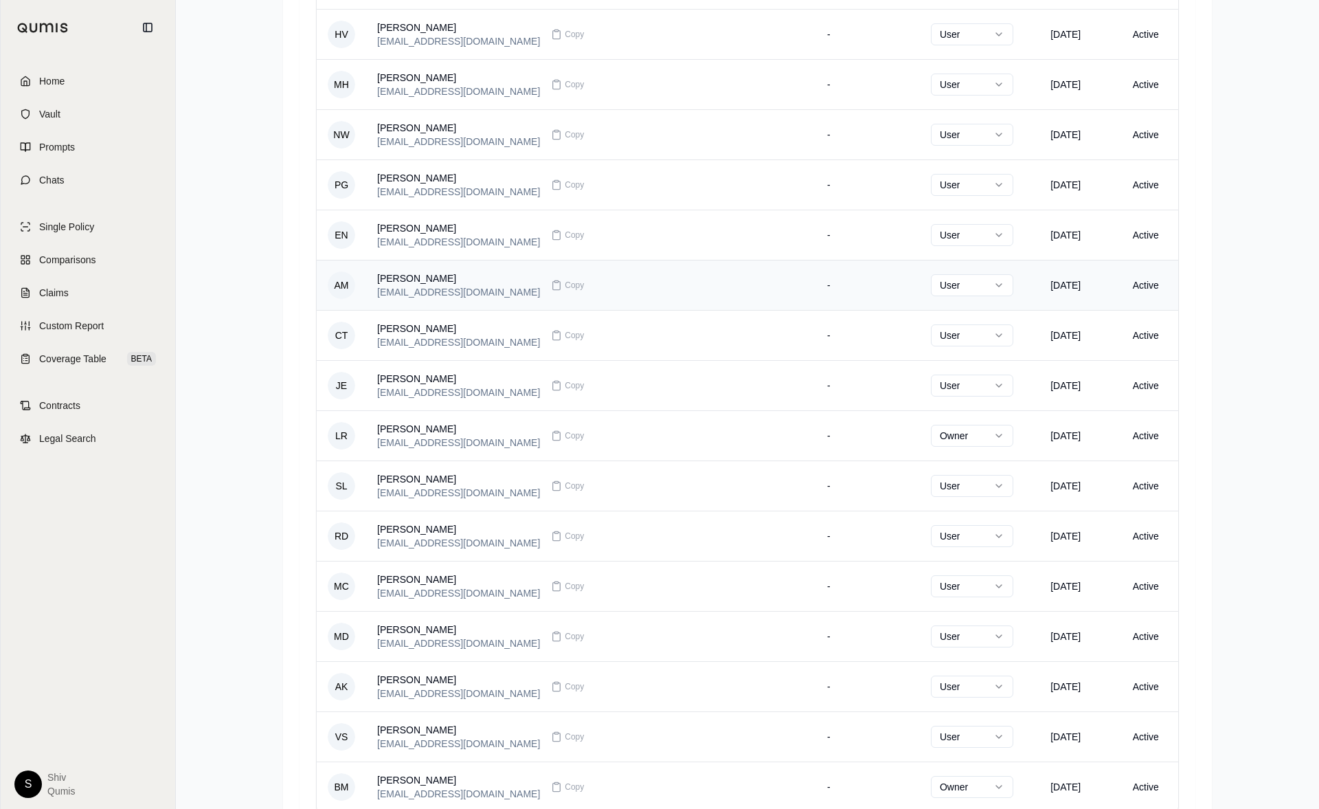
scroll to position [1231, 0]
